Goal: Complete application form

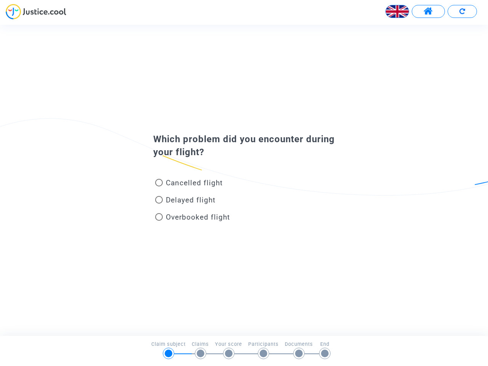
click at [398, 11] on img at bounding box center [397, 11] width 23 height 23
click at [428, 11] on span at bounding box center [429, 11] width 10 height 10
click at [462, 11] on div at bounding box center [244, 14] width 488 height 21
click at [244, 180] on div "Cancelled flight" at bounding box center [232, 184] width 168 height 17
click at [189, 184] on span "Cancelled flight" at bounding box center [194, 183] width 57 height 9
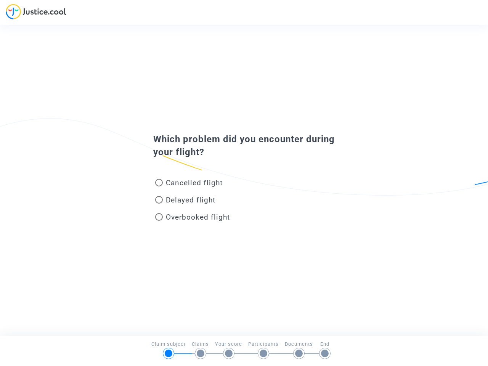
click at [159, 187] on input "Cancelled flight" at bounding box center [159, 187] width 0 height 0
radio input "true"
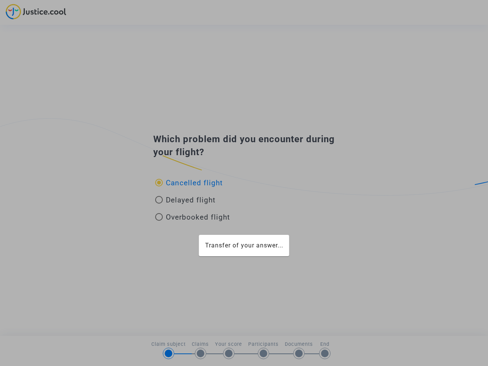
click at [189, 183] on div "Transfer of your answer..." at bounding box center [244, 183] width 488 height 366
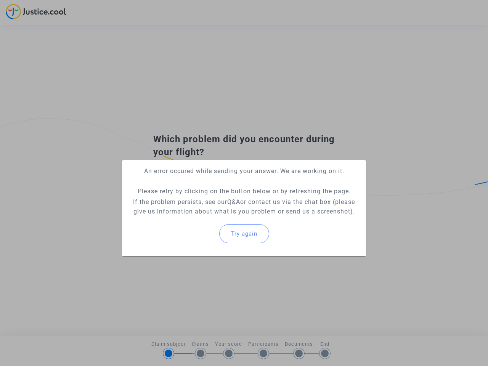
click at [185, 201] on p "If the problem persists, see our Q&A or contact us via the chat box (please giv…" at bounding box center [244, 206] width 232 height 19
click at [185, 200] on p "If the problem persists, see our Q&A or contact us via the chat box (please giv…" at bounding box center [244, 206] width 232 height 19
click at [193, 219] on div "Try again" at bounding box center [244, 233] width 232 height 33
click at [193, 217] on mat-card "An error occured while sending your answer. We are working on it. Please retry …" at bounding box center [244, 208] width 244 height 96
